Goal: Information Seeking & Learning: Learn about a topic

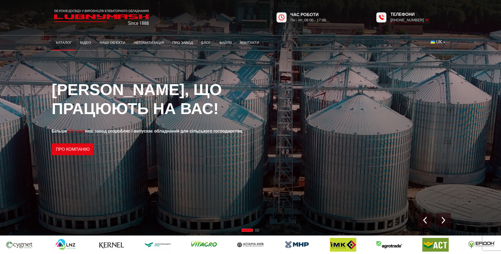
click at [67, 46] on link "Каталог" at bounding box center [64, 43] width 24 height 12
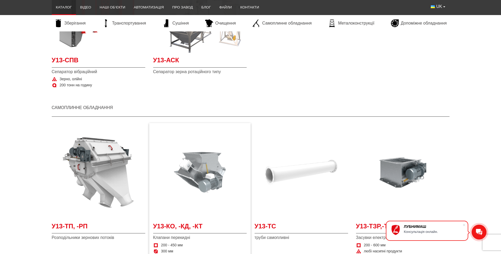
scroll to position [1031, 0]
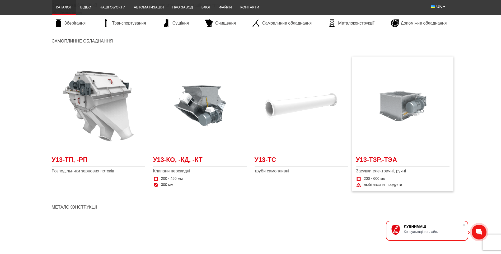
click at [378, 130] on img "Детальніше У13-ТЗР,-ТЭА" at bounding box center [403, 106] width 94 height 94
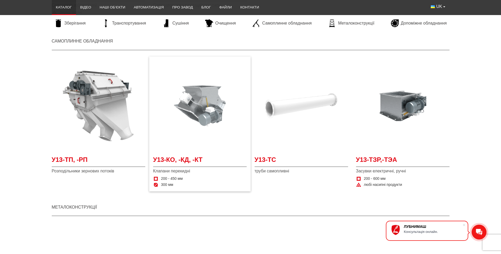
click at [181, 107] on img "Детальніше У13-КО, -КД, -КТ" at bounding box center [200, 106] width 94 height 94
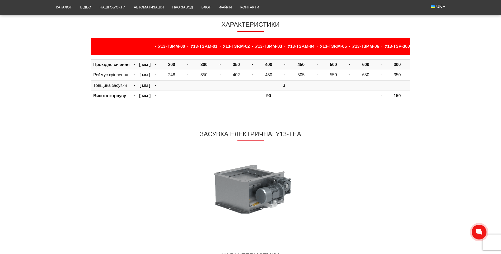
scroll to position [344, 0]
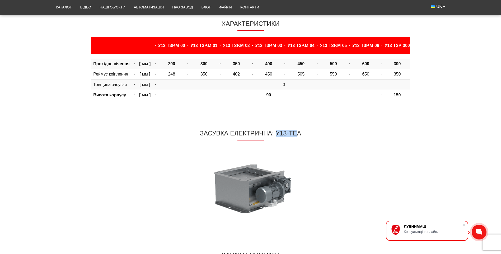
drag, startPoint x: 275, startPoint y: 135, endPoint x: 299, endPoint y: 133, distance: 23.9
click at [299, 133] on h3 "Засувка електрична: У13-ТЕА" at bounding box center [250, 135] width 101 height 11
drag, startPoint x: 211, startPoint y: 133, endPoint x: 204, endPoint y: 138, distance: 8.1
click at [210, 134] on h3 "Засувка електрична: У13-ТЕА" at bounding box center [250, 135] width 101 height 11
drag, startPoint x: 201, startPoint y: 134, endPoint x: 302, endPoint y: 129, distance: 101.1
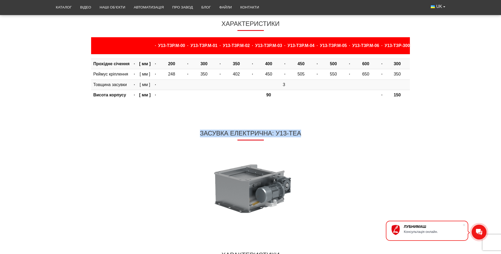
click at [302, 129] on div "Засувка ручна: У13-ТЗР Характеристики · У13-ТЗР.М-00 · У13-ТЗР.М-01 · У13-ТЗР.М…" at bounding box center [251, 126] width 398 height 491
drag, startPoint x: 302, startPoint y: 129, endPoint x: 269, endPoint y: 133, distance: 33.5
copy h3 "Засувка електрична: У13-ТЕА"
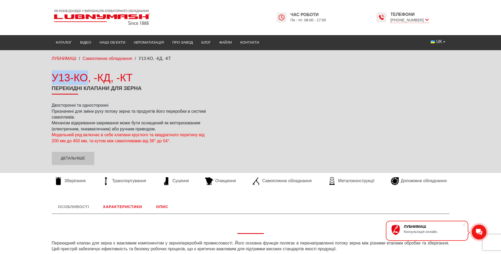
drag, startPoint x: 53, startPoint y: 79, endPoint x: 87, endPoint y: 84, distance: 33.6
click at [87, 84] on div "У13-КО, -КД, -КТ" at bounding box center [132, 77] width 161 height 15
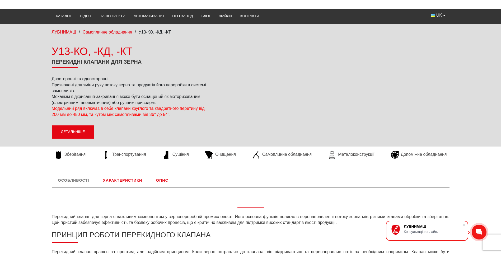
click at [76, 134] on link "Детальніше" at bounding box center [73, 132] width 43 height 13
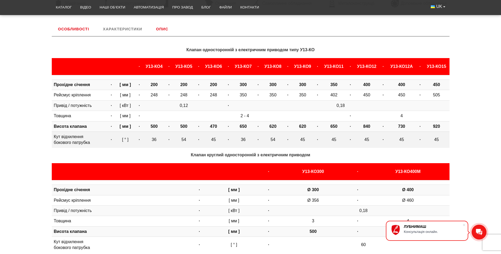
scroll to position [182, 0]
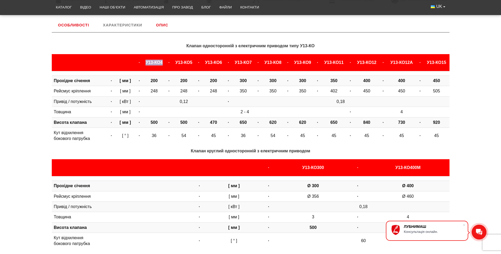
drag, startPoint x: 138, startPoint y: 62, endPoint x: 156, endPoint y: 62, distance: 18.0
click at [156, 62] on b "У13-КО4" at bounding box center [154, 62] width 17 height 4
copy b "У13-КО4"
click at [212, 47] on strong "Клапан односторонній з електричним приводом типу У13-КО" at bounding box center [251, 46] width 128 height 4
drag, startPoint x: 186, startPoint y: 46, endPoint x: 314, endPoint y: 46, distance: 127.9
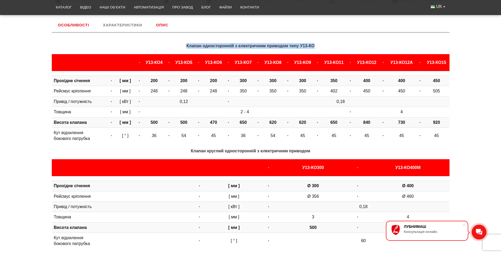
click at [314, 46] on strong "Клапан односторонній з електричним приводом типу У13-КО" at bounding box center [251, 46] width 128 height 4
drag, startPoint x: 314, startPoint y: 46, endPoint x: 306, endPoint y: 46, distance: 8.7
copy strong "Клапан односторонній з електричним приводом типу У13-КО"
